Goal: Task Accomplishment & Management: Use online tool/utility

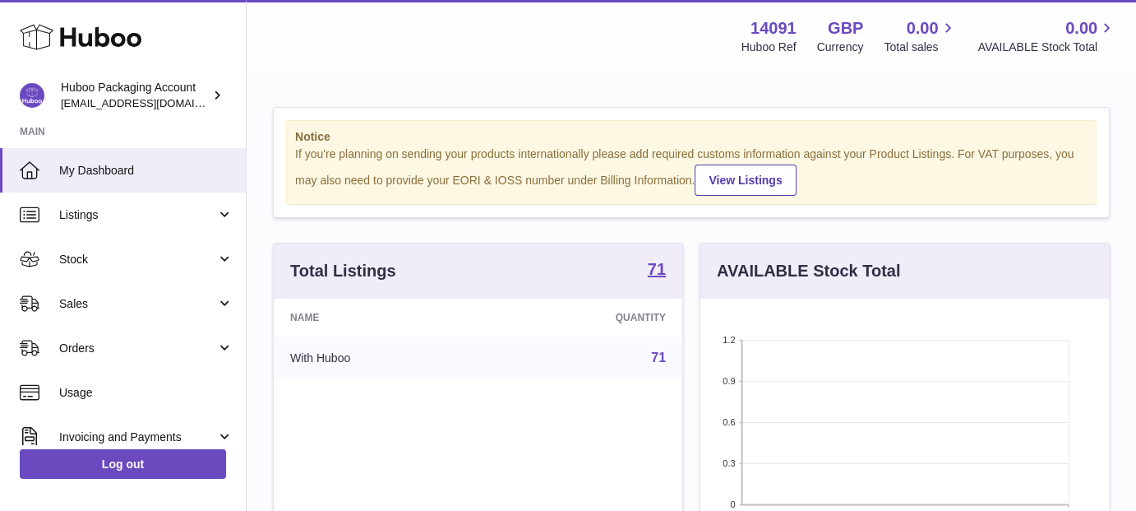
scroll to position [257, 409]
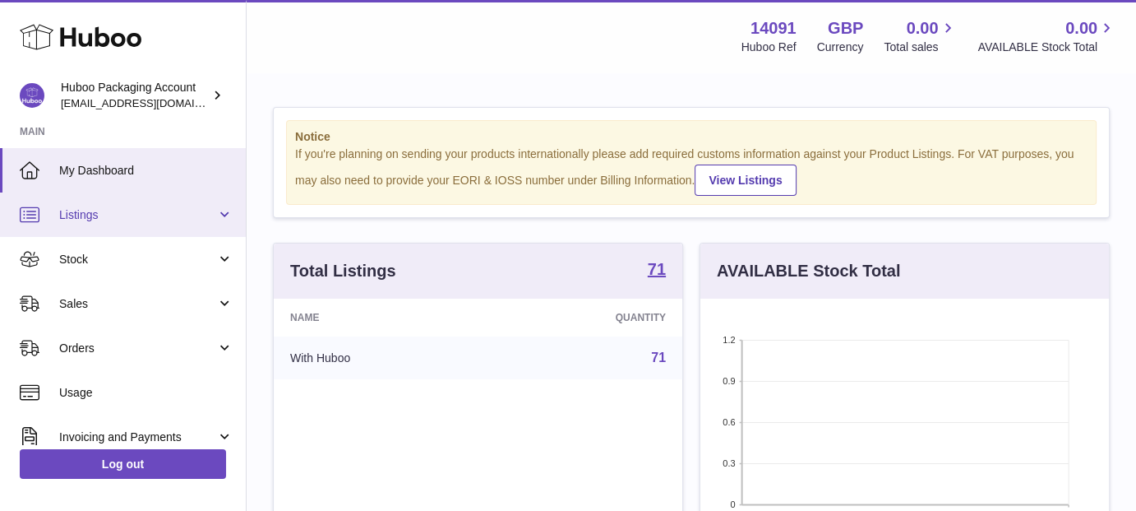
click at [153, 212] on span "Listings" at bounding box center [137, 215] width 157 height 16
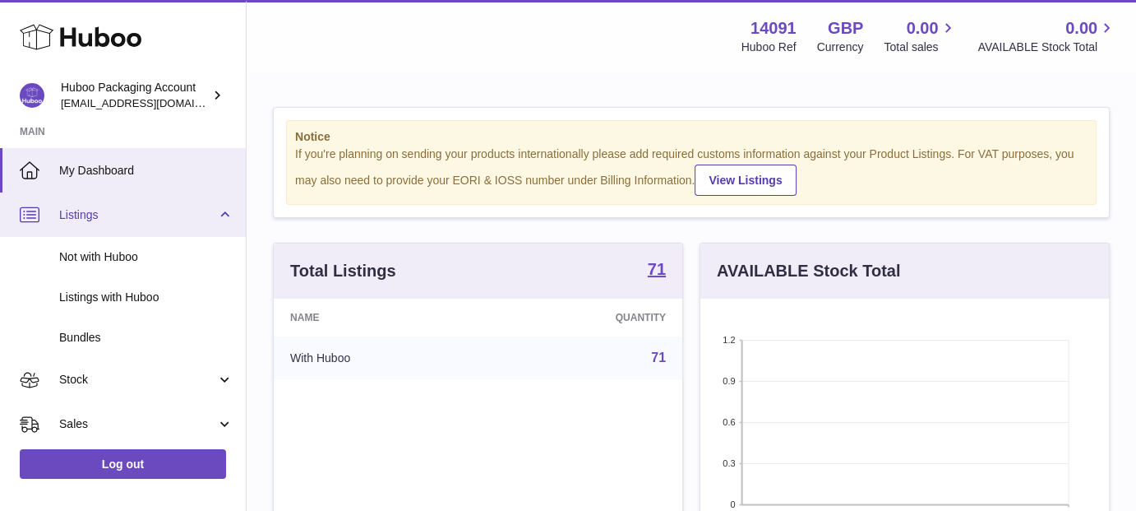
click at [153, 212] on span "Listings" at bounding box center [137, 215] width 157 height 16
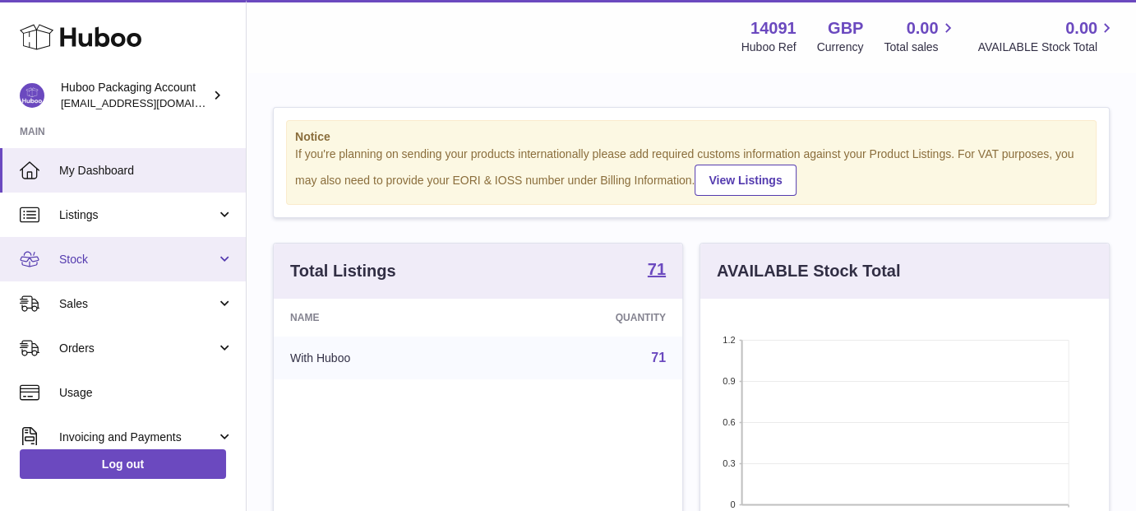
click at [153, 249] on link "Stock" at bounding box center [123, 259] width 246 height 44
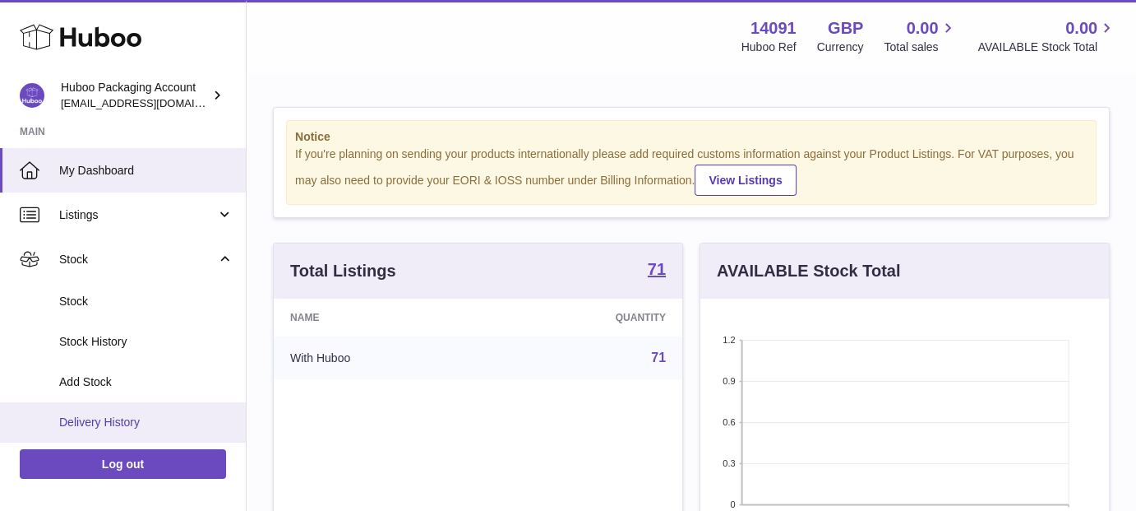
scroll to position [41, 0]
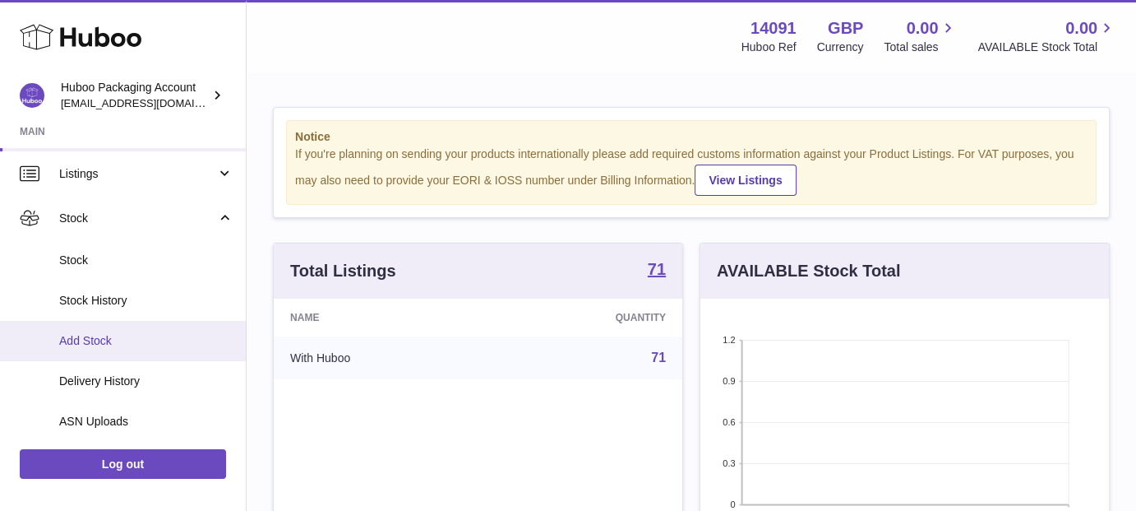
click at [114, 341] on span "Add Stock" at bounding box center [146, 341] width 174 height 16
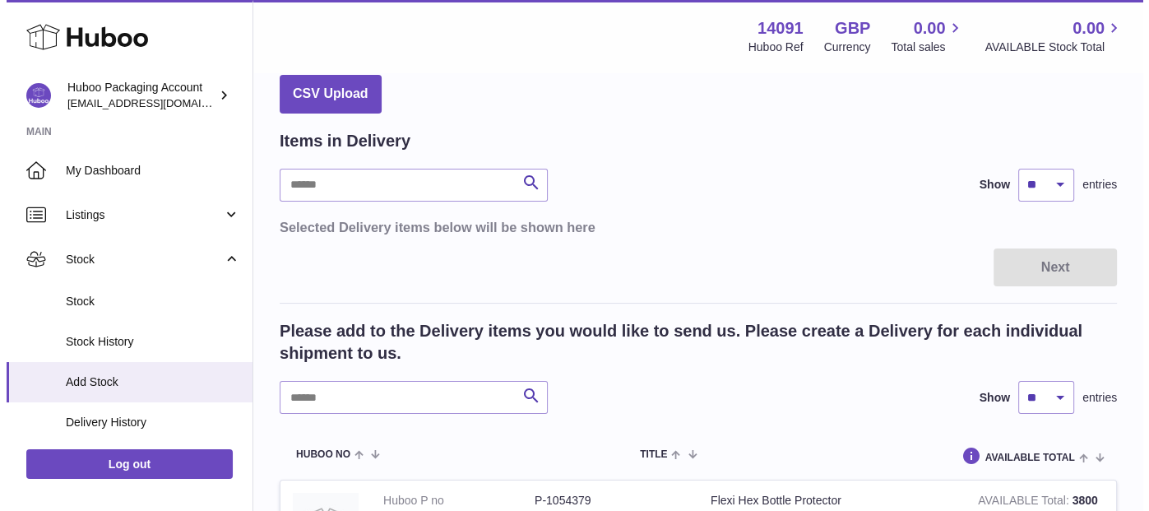
scroll to position [257, 0]
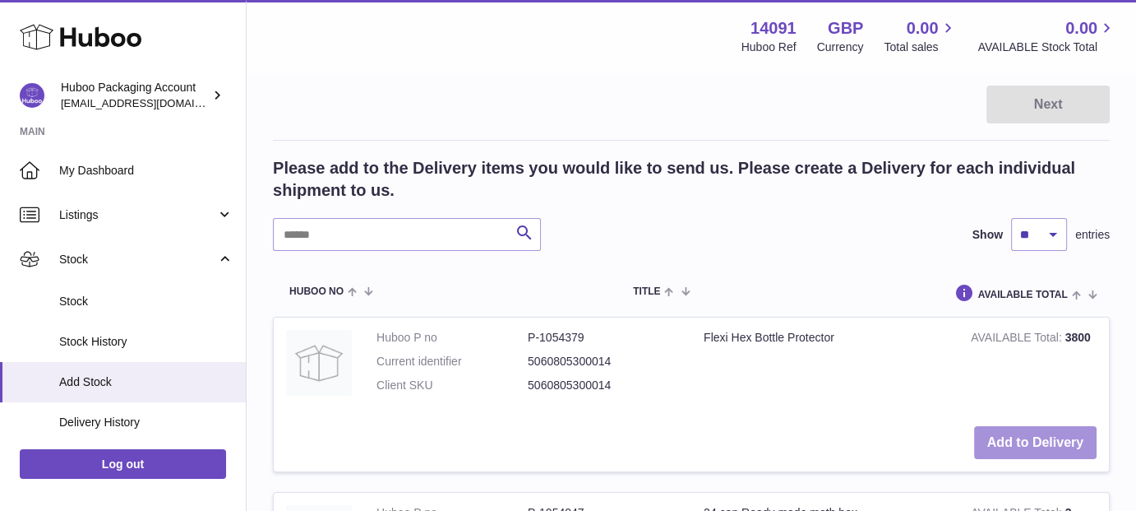
click at [1020, 435] on button "Add to Delivery" at bounding box center [1035, 443] width 123 height 34
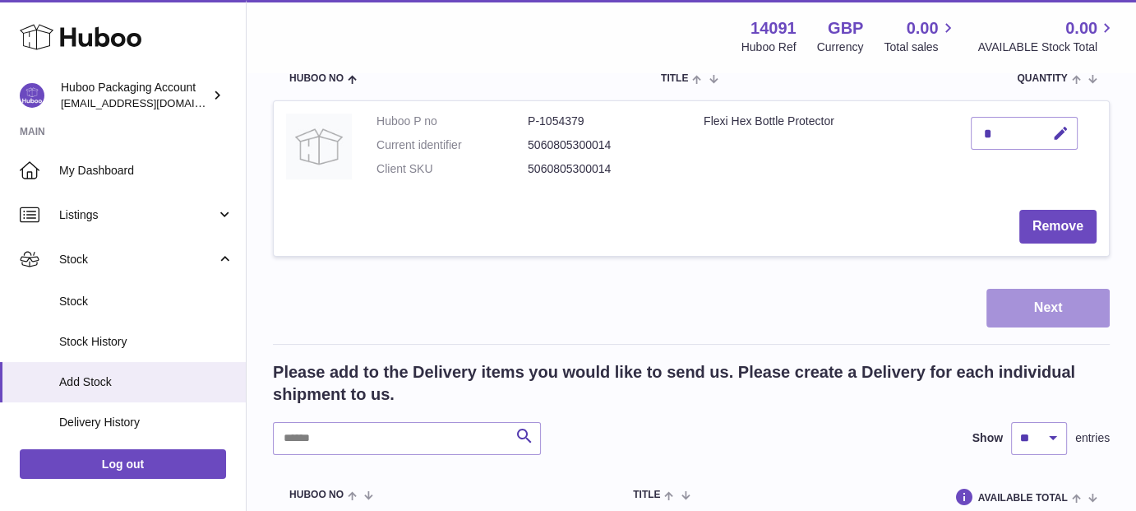
click at [1013, 309] on button "Next" at bounding box center [1048, 308] width 123 height 39
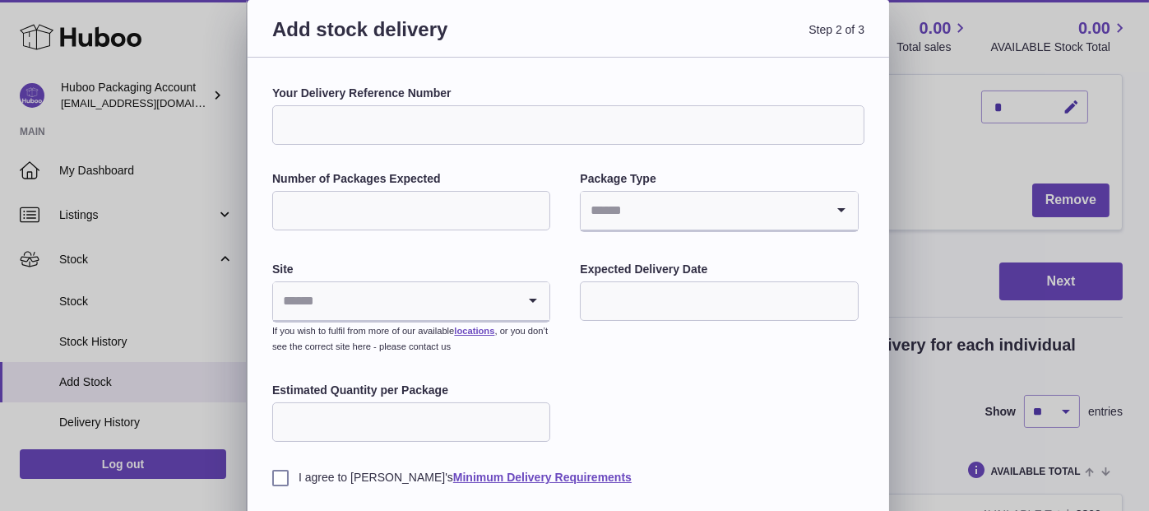
click at [511, 221] on input "Number of Packages Expected" at bounding box center [411, 210] width 278 height 39
click at [691, 214] on input "Search for option" at bounding box center [701, 211] width 243 height 38
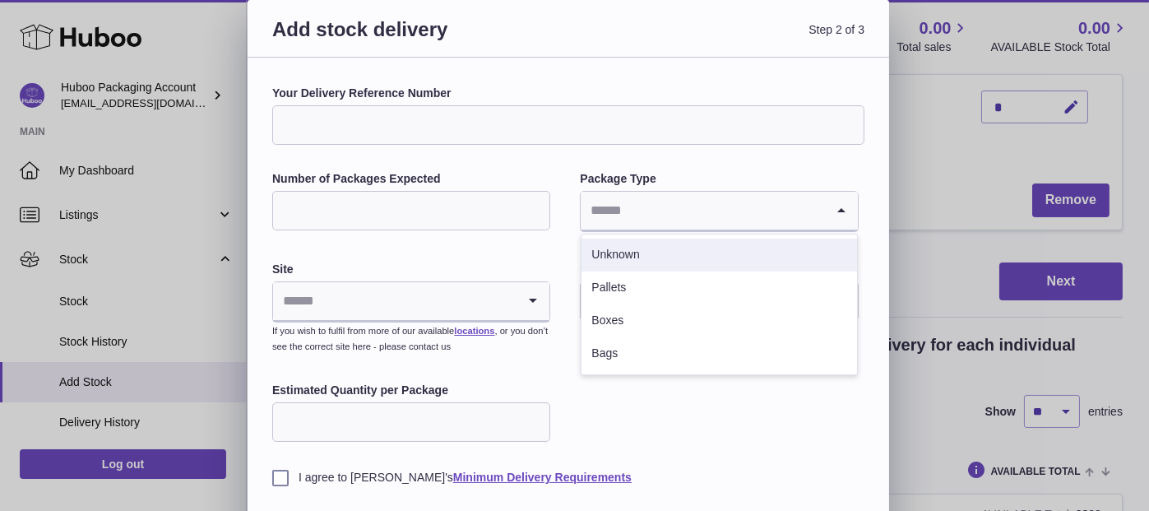
click at [419, 215] on input "Number of Packages Expected" at bounding box center [411, 210] width 278 height 39
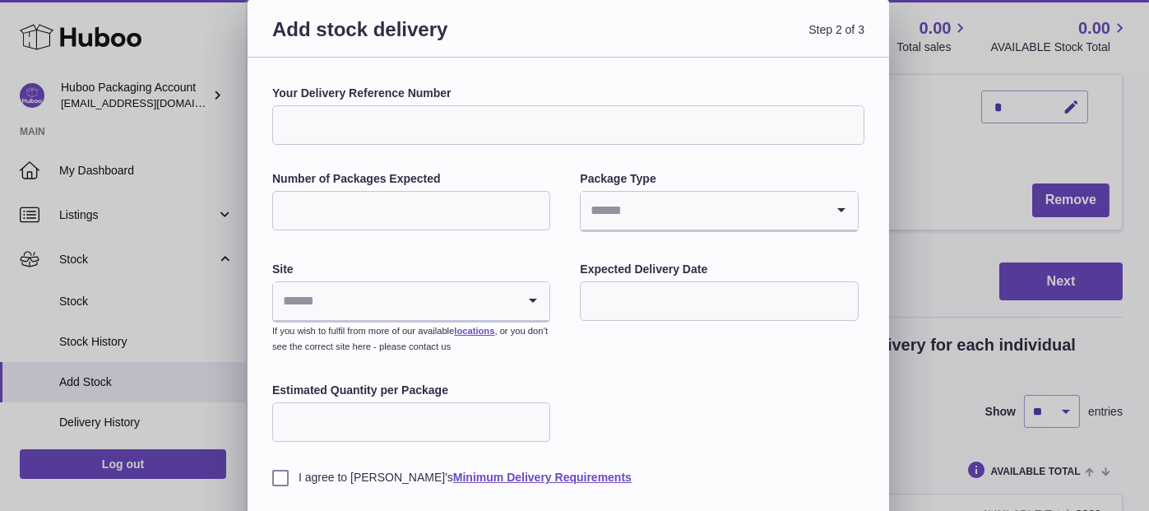
type input "*"
click at [663, 212] on input "Search for option" at bounding box center [701, 211] width 243 height 38
